Goal: Find specific page/section: Find specific page/section

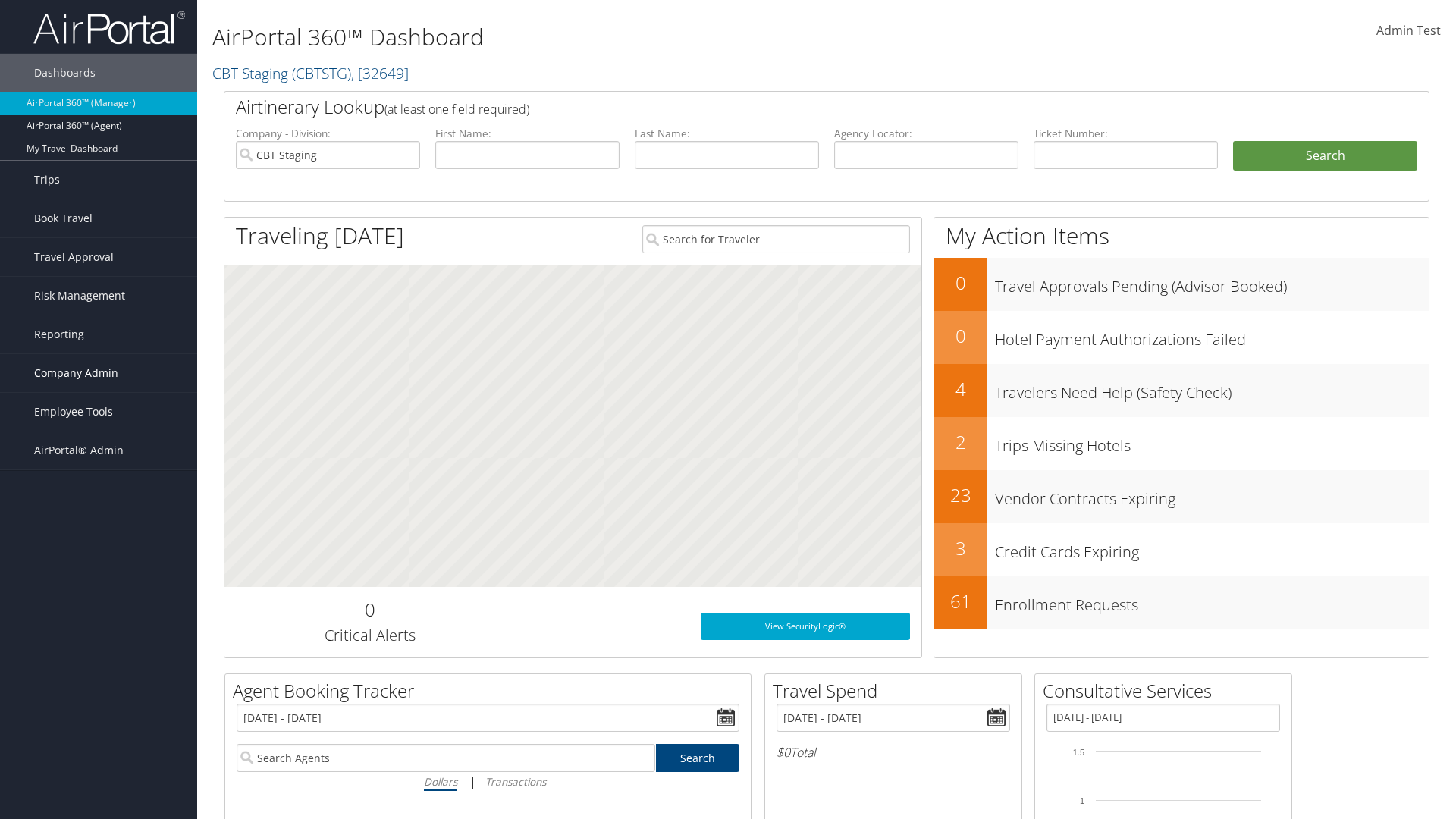
click at [99, 373] on span "Company Admin" at bounding box center [76, 373] width 85 height 38
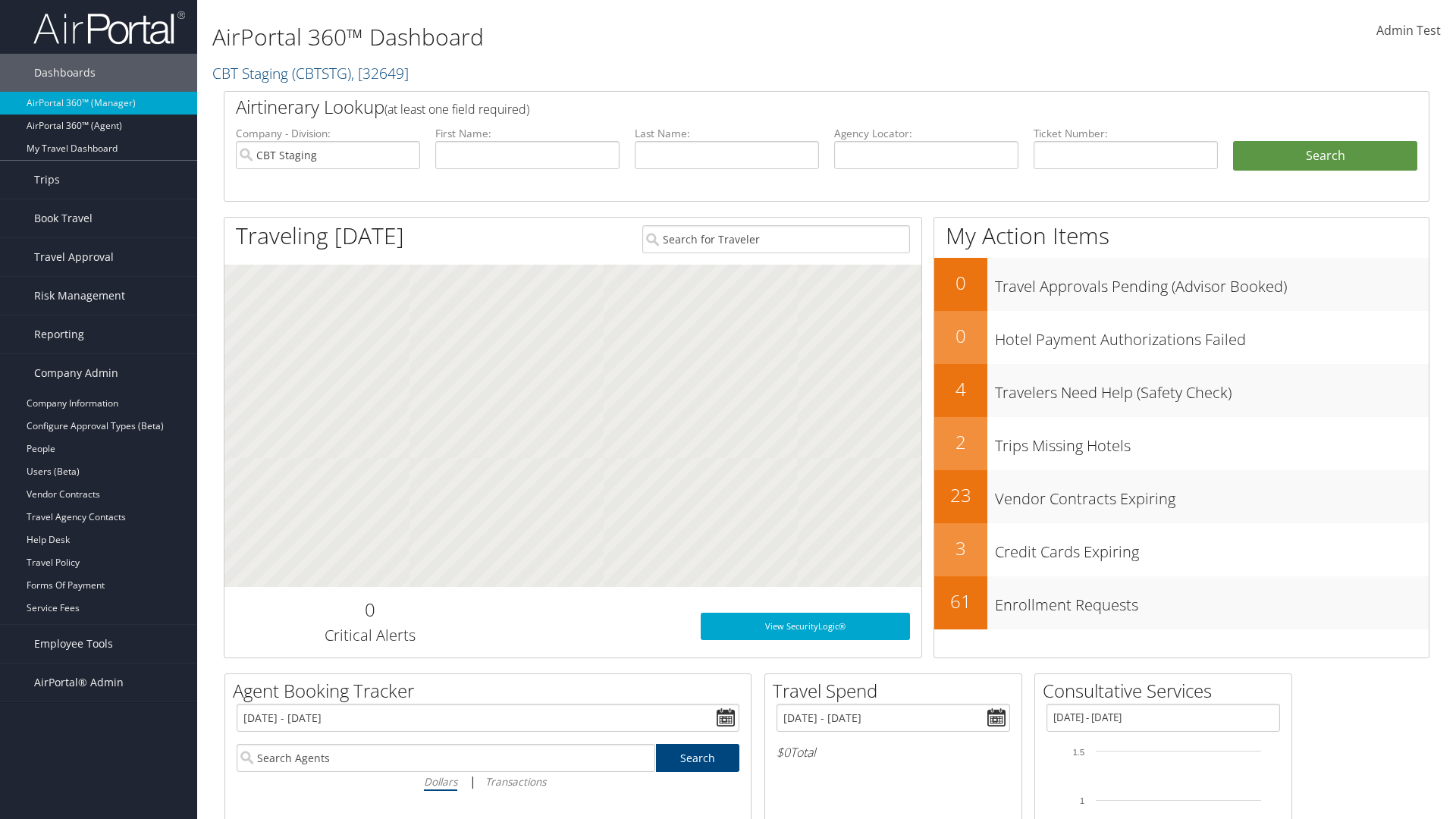
click at [99, 745] on link "Consultative Services" at bounding box center [98, 745] width 197 height 23
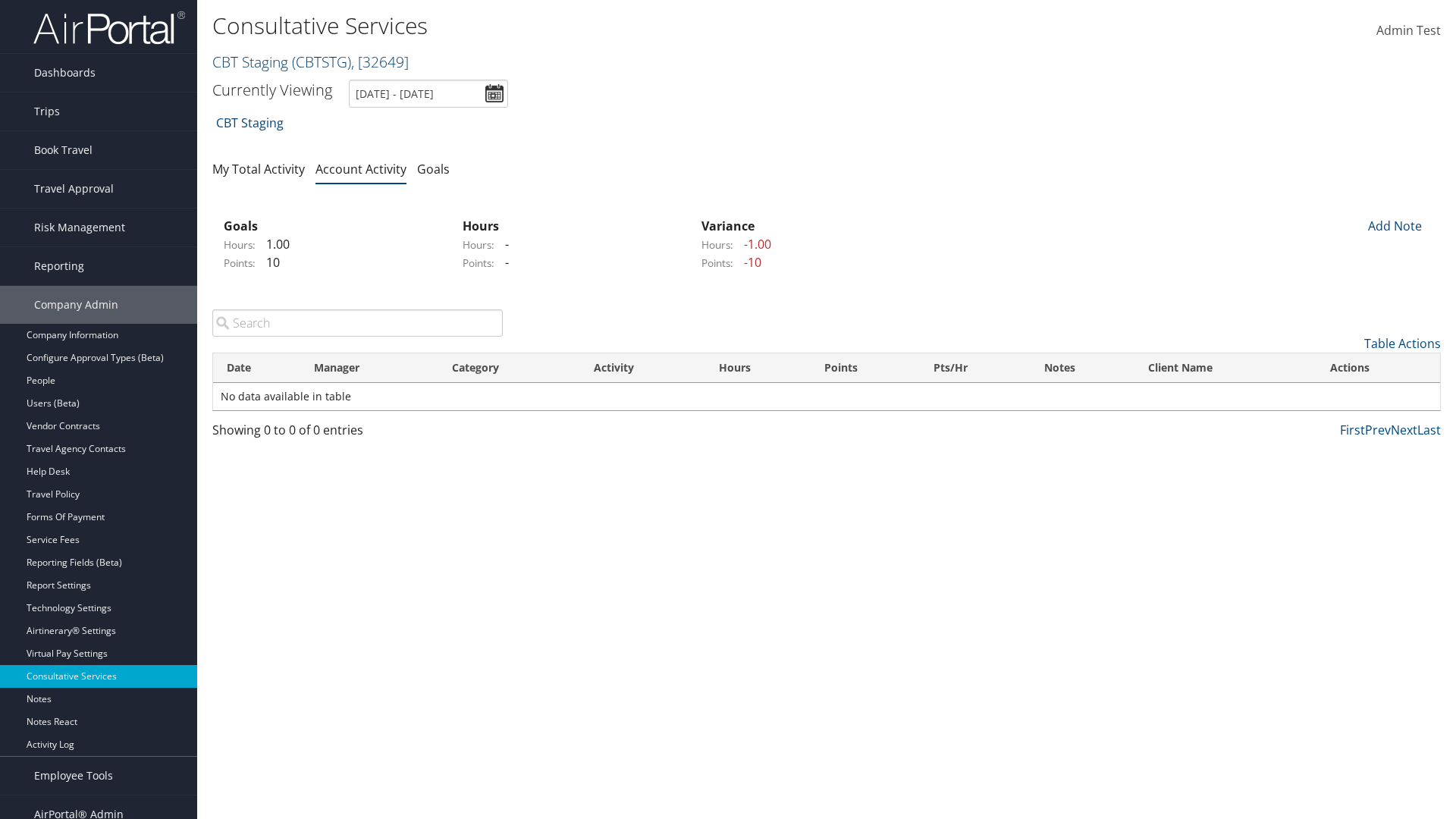
click at [250, 62] on link "CBT Staging ( CBTSTG ) , [ 32649 ]" at bounding box center [310, 62] width 197 height 21
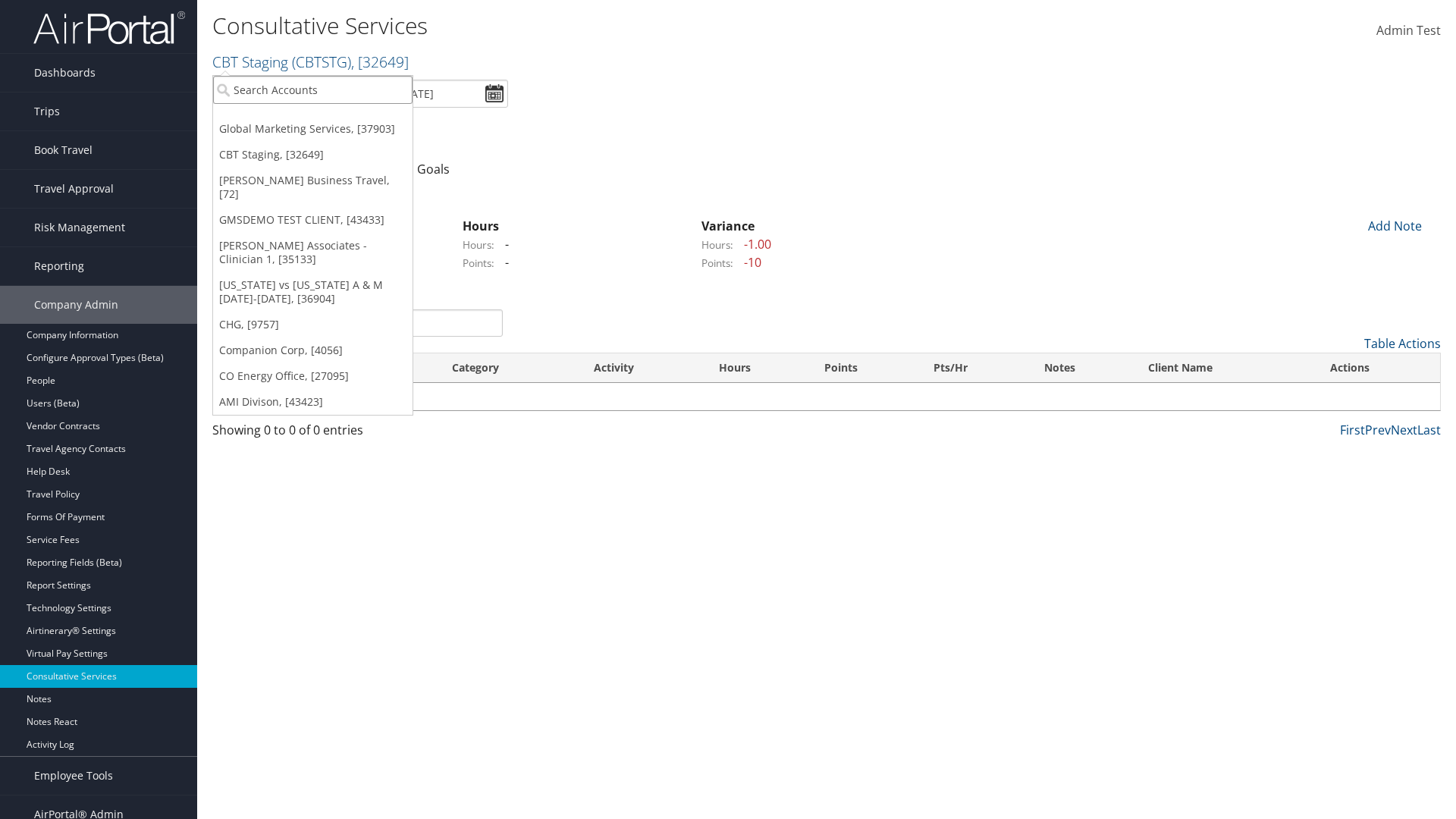
click at [313, 89] on input "search" at bounding box center [313, 90] width 200 height 29
type input "CBTSTG"
click at [313, 118] on div "CBT Staging (CBTSTG), [32649]" at bounding box center [312, 117] width 216 height 13
